Goal: Task Accomplishment & Management: Complete application form

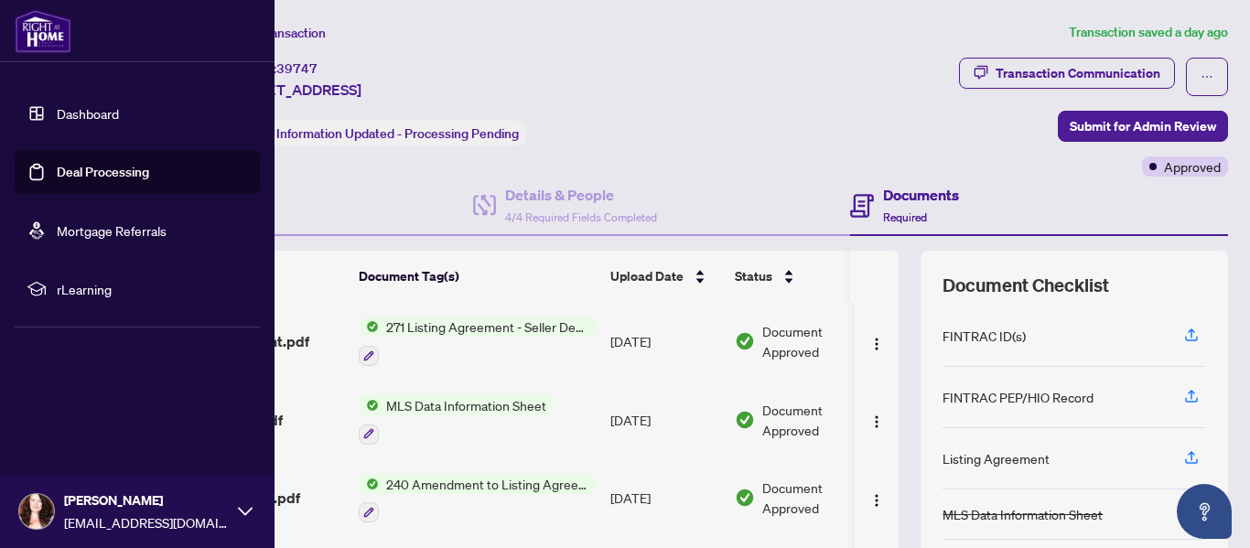
click at [67, 114] on link "Dashboard" at bounding box center [88, 113] width 62 height 16
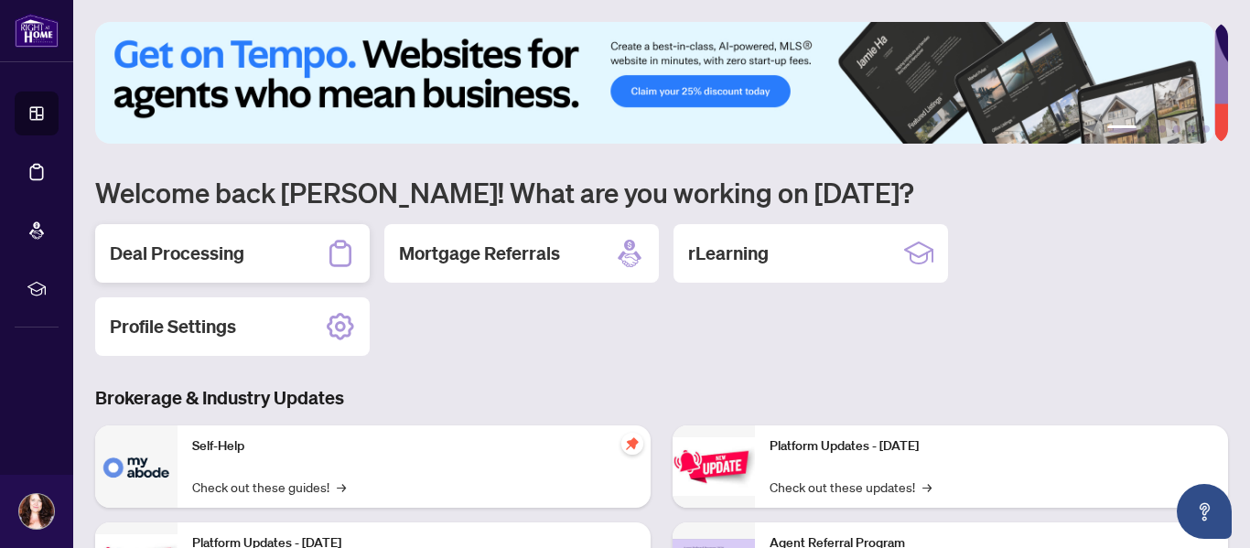
click at [177, 253] on h2 "Deal Processing" at bounding box center [177, 254] width 134 height 26
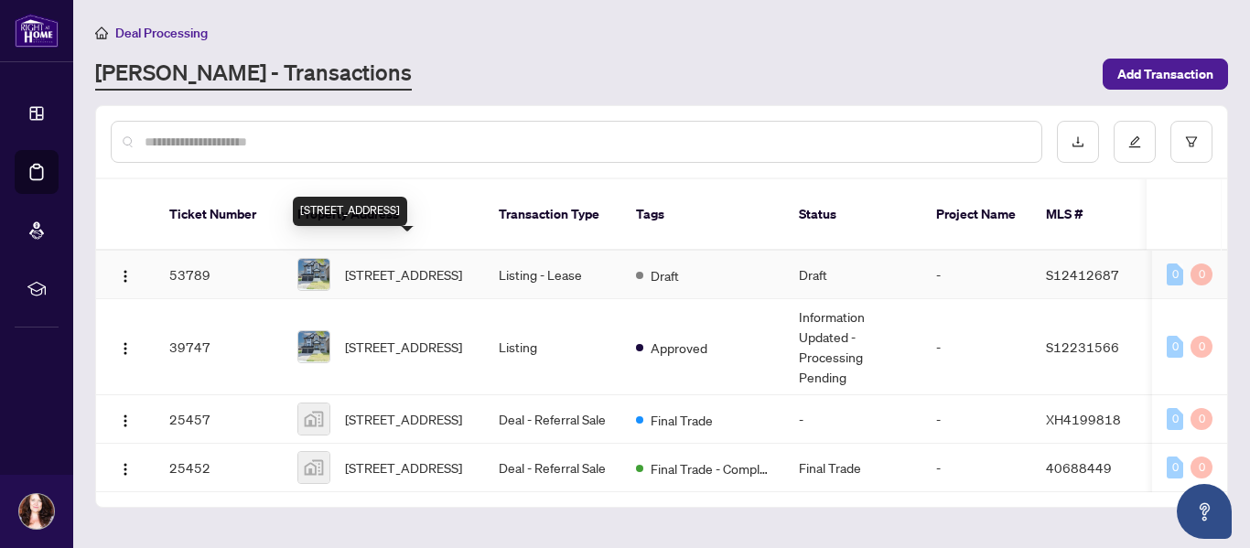
click at [391, 269] on span "[STREET_ADDRESS]" at bounding box center [403, 274] width 117 height 20
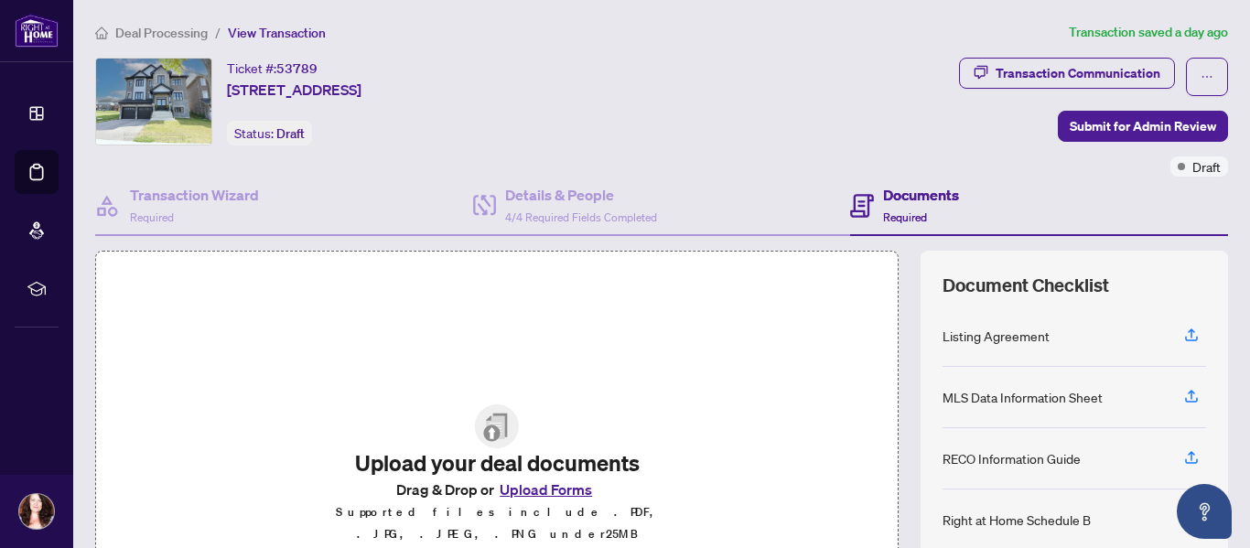
click at [567, 501] on button "Upload Forms" at bounding box center [545, 490] width 103 height 24
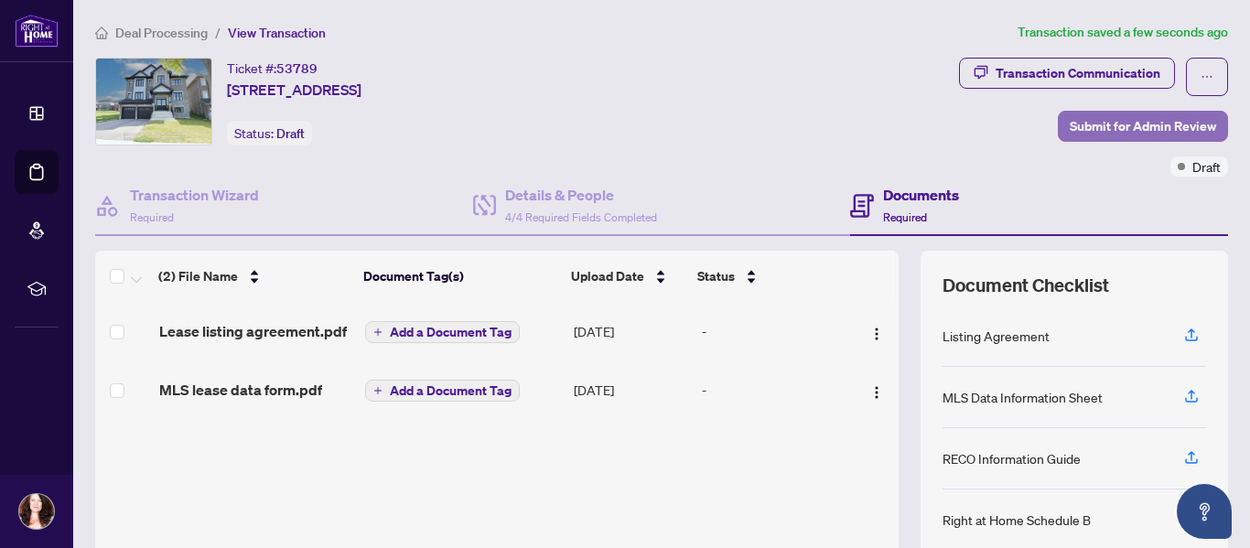
click at [1151, 123] on span "Submit for Admin Review" at bounding box center [1142, 126] width 146 height 29
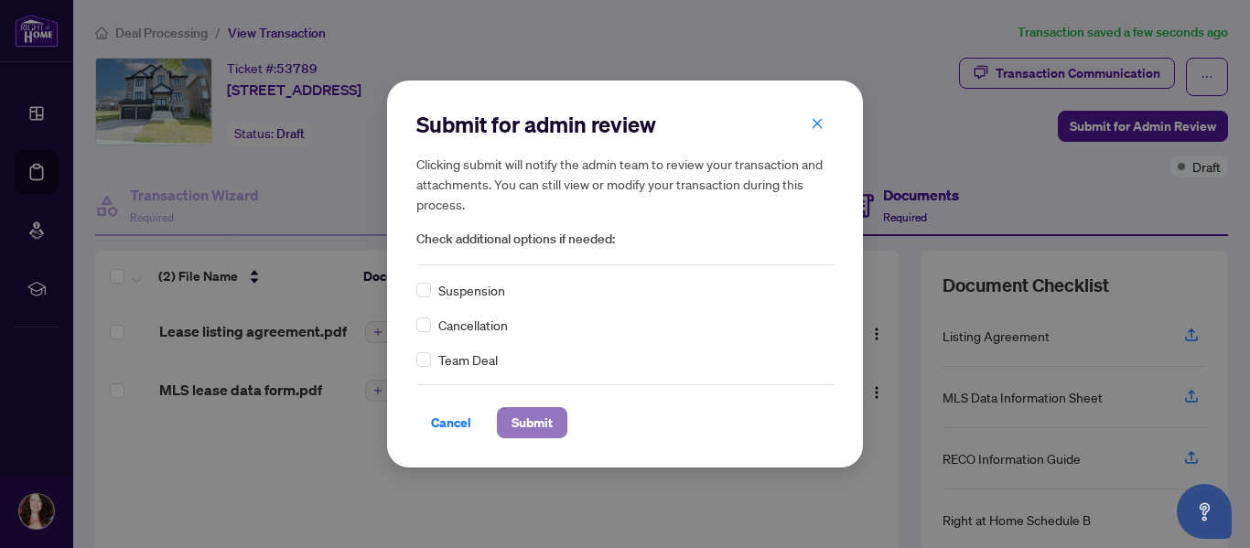
click at [532, 420] on span "Submit" at bounding box center [531, 422] width 41 height 29
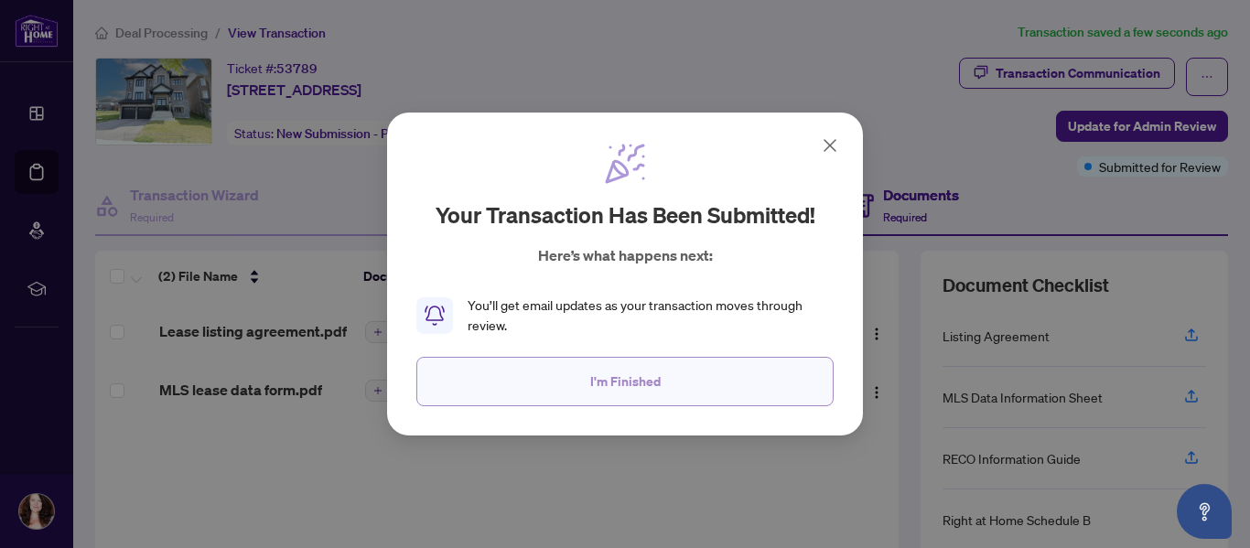
click at [611, 383] on span "I'm Finished" at bounding box center [625, 381] width 70 height 29
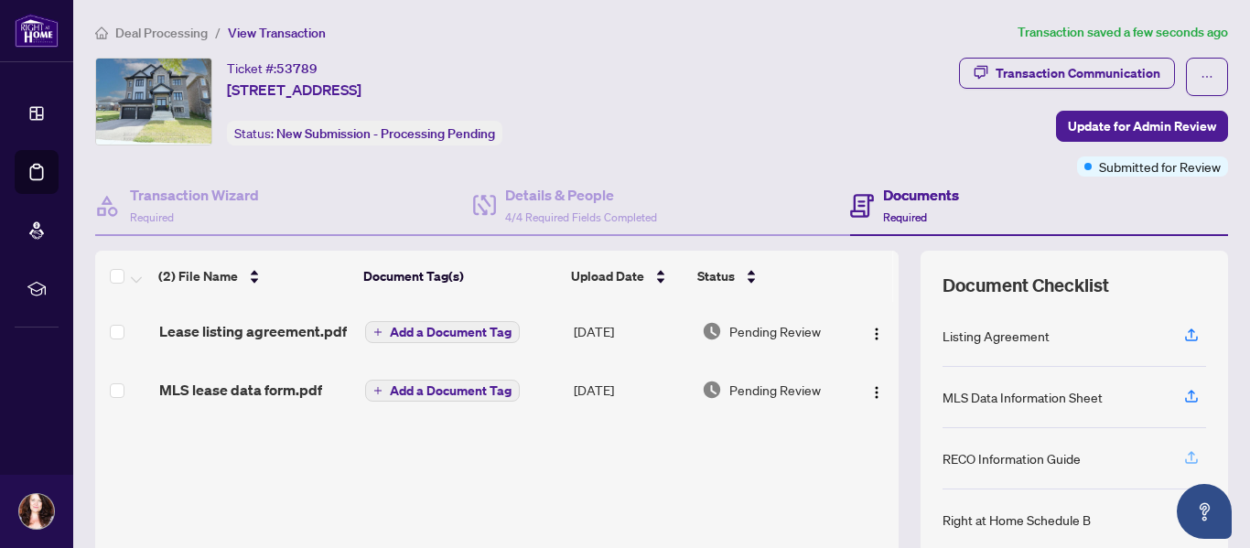
click at [1183, 461] on icon "button" at bounding box center [1191, 457] width 16 height 16
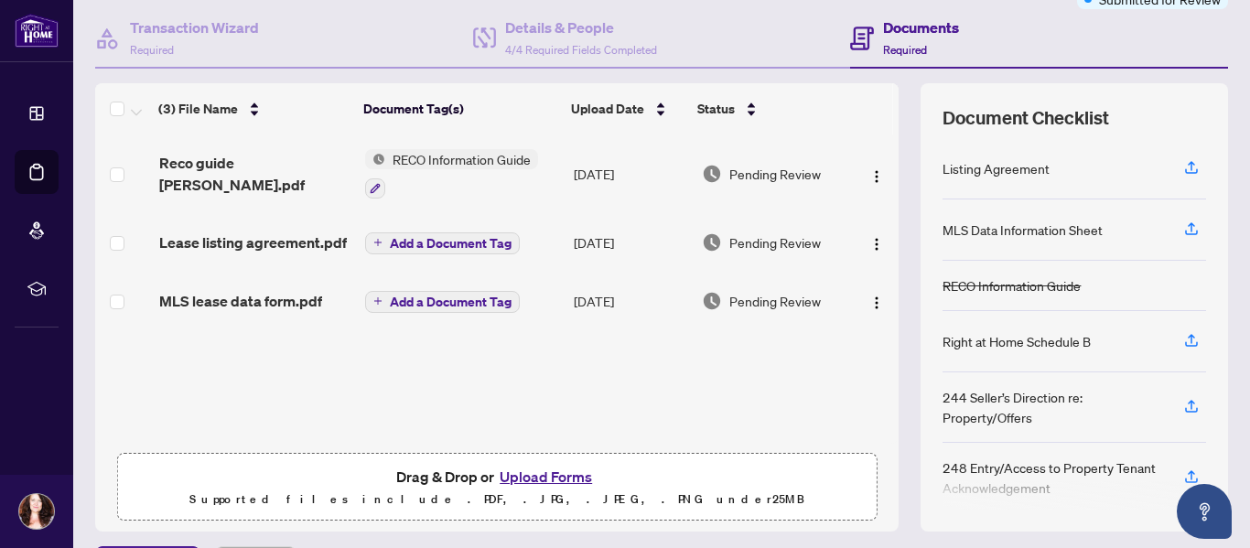
scroll to position [183, 0]
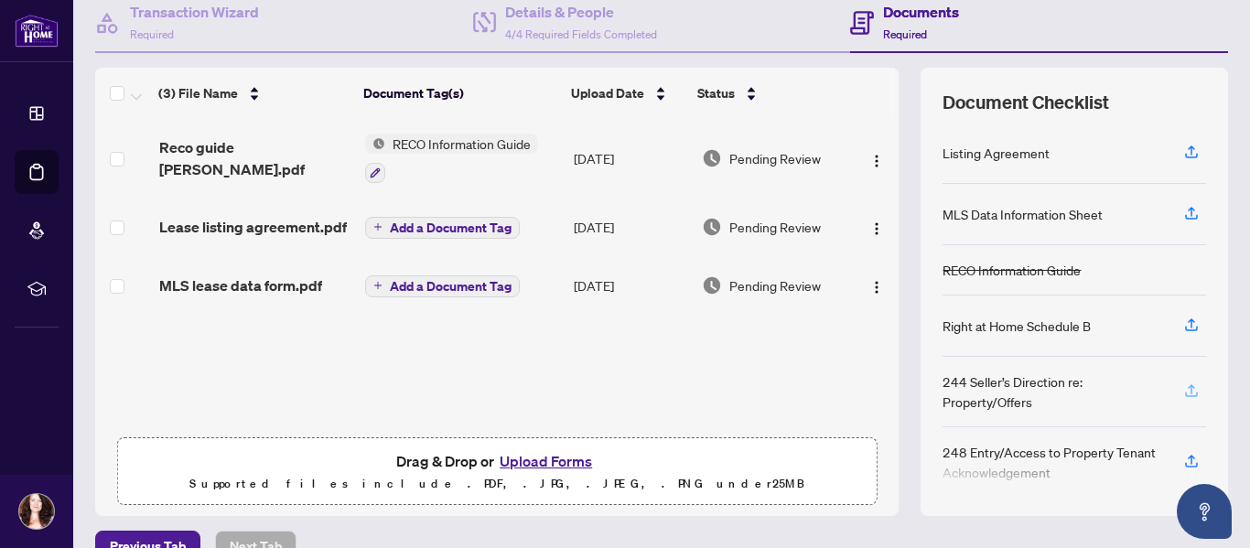
click at [1187, 390] on icon "button" at bounding box center [1190, 388] width 7 height 9
